Goal: Information Seeking & Learning: Understand process/instructions

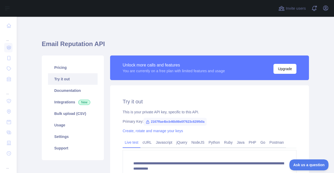
scroll to position [58, 0]
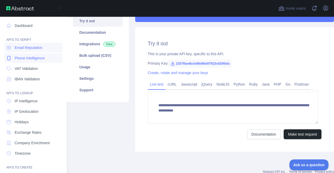
click at [23, 59] on span "Phone Intelligence" at bounding box center [30, 57] width 30 height 5
click at [29, 58] on span "Phone Intelligence" at bounding box center [30, 57] width 30 height 5
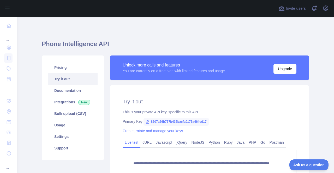
scroll to position [29, 0]
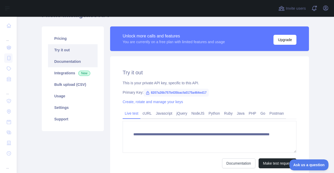
click at [66, 62] on link "Documentation" at bounding box center [73, 61] width 50 height 11
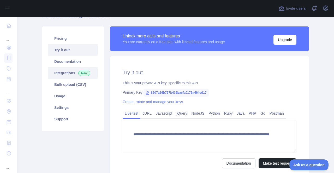
click at [61, 74] on link "Integrations New" at bounding box center [73, 72] width 50 height 11
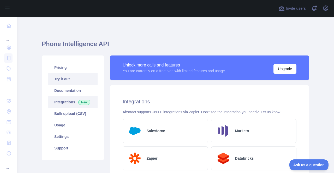
click at [67, 81] on link "Try it out" at bounding box center [73, 78] width 50 height 11
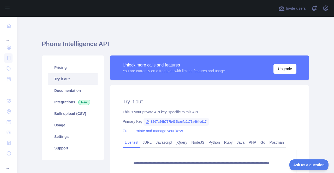
scroll to position [29, 0]
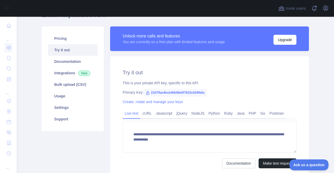
click at [167, 85] on div "This is your private API key, specific to this API." at bounding box center [210, 82] width 174 height 5
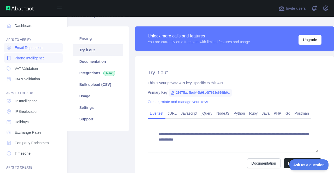
click at [34, 60] on span "Phone Intelligence" at bounding box center [30, 57] width 30 height 5
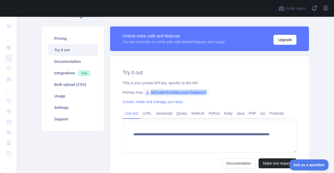
drag, startPoint x: 148, startPoint y: 92, endPoint x: 204, endPoint y: 92, distance: 55.9
click at [204, 92] on span "8207a26b757b435bacfa0175a464ed17" at bounding box center [176, 93] width 65 height 8
copy span "8207a26b757b435bacfa0175a464ed17"
